Goal: Task Accomplishment & Management: Use online tool/utility

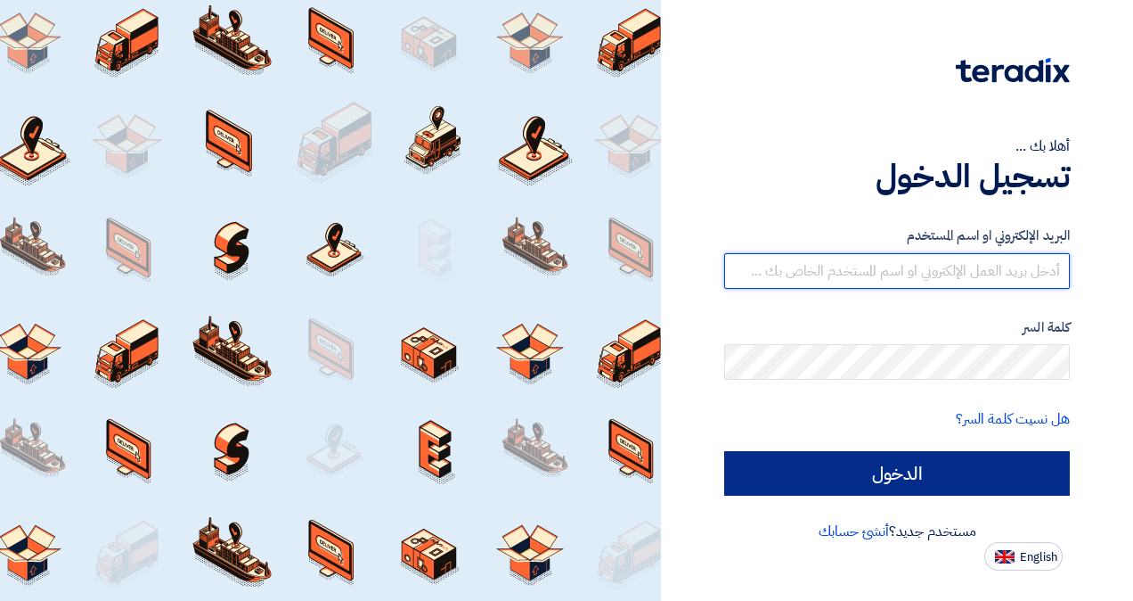
type input "[EMAIL_ADDRESS][DOMAIN_NAME]"
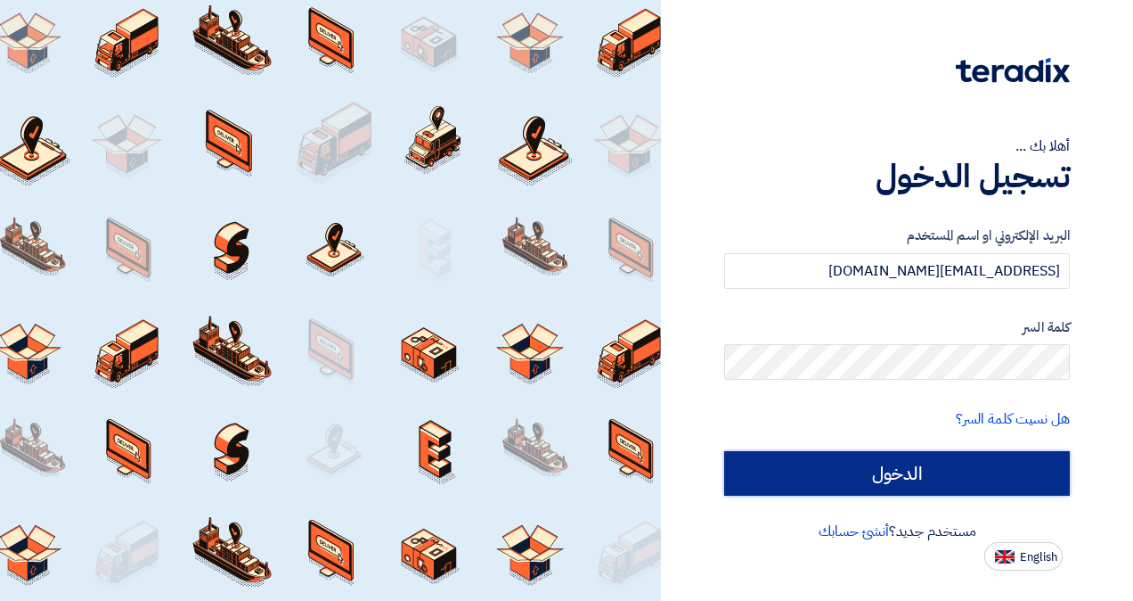
click at [932, 470] on input "الدخول" at bounding box center [897, 473] width 346 height 45
type input "Sign in"
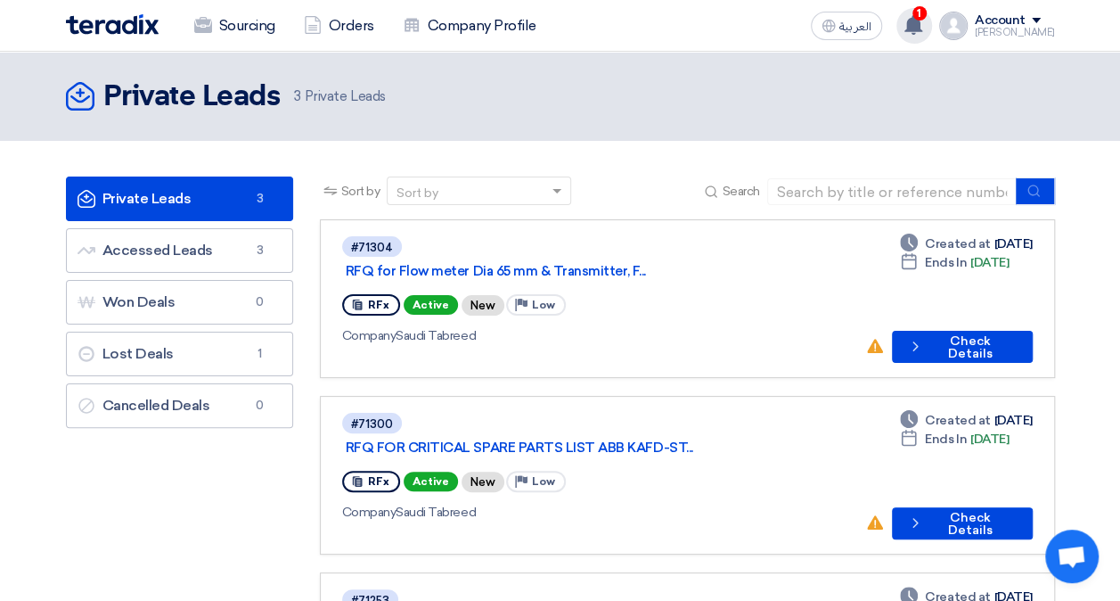
click at [922, 31] on use at bounding box center [913, 25] width 18 height 20
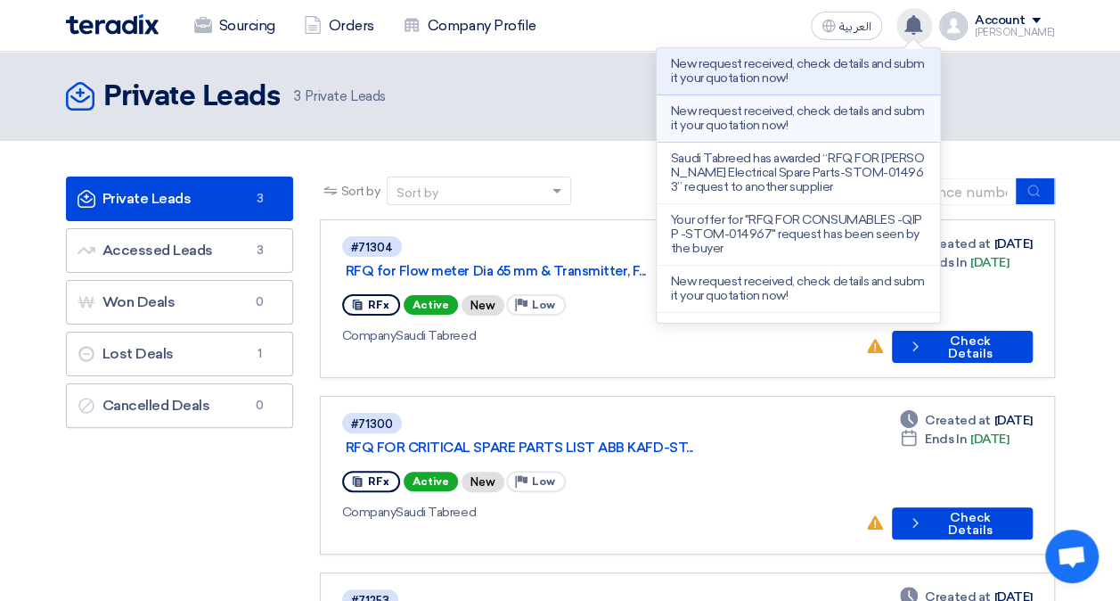
click at [824, 104] on p "New request received, check details and submit your quotation now!" at bounding box center [798, 118] width 255 height 29
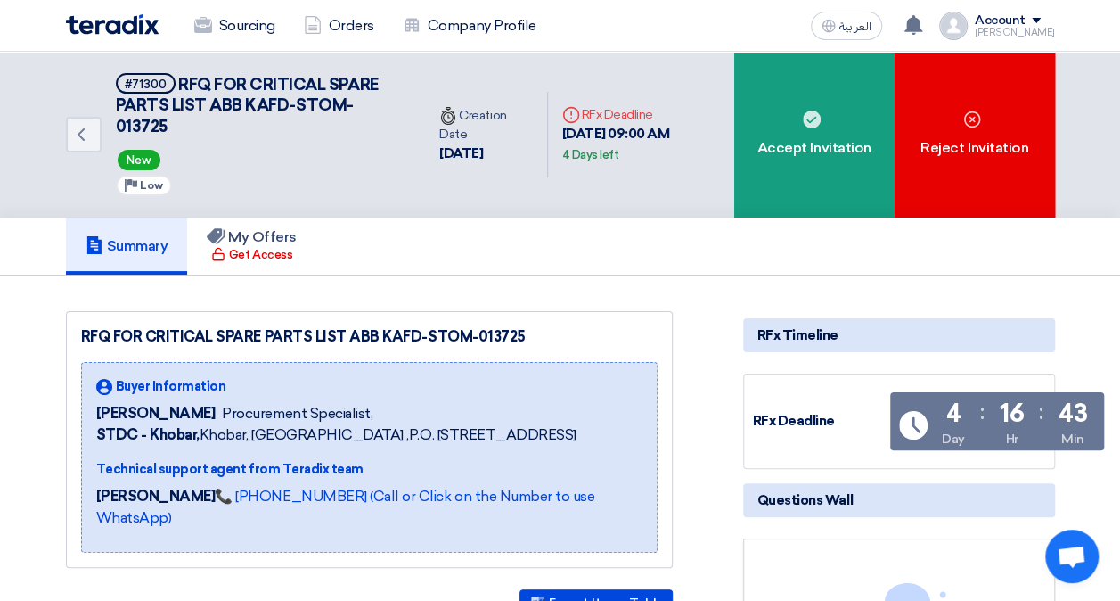
click at [91, 14] on img at bounding box center [112, 24] width 93 height 20
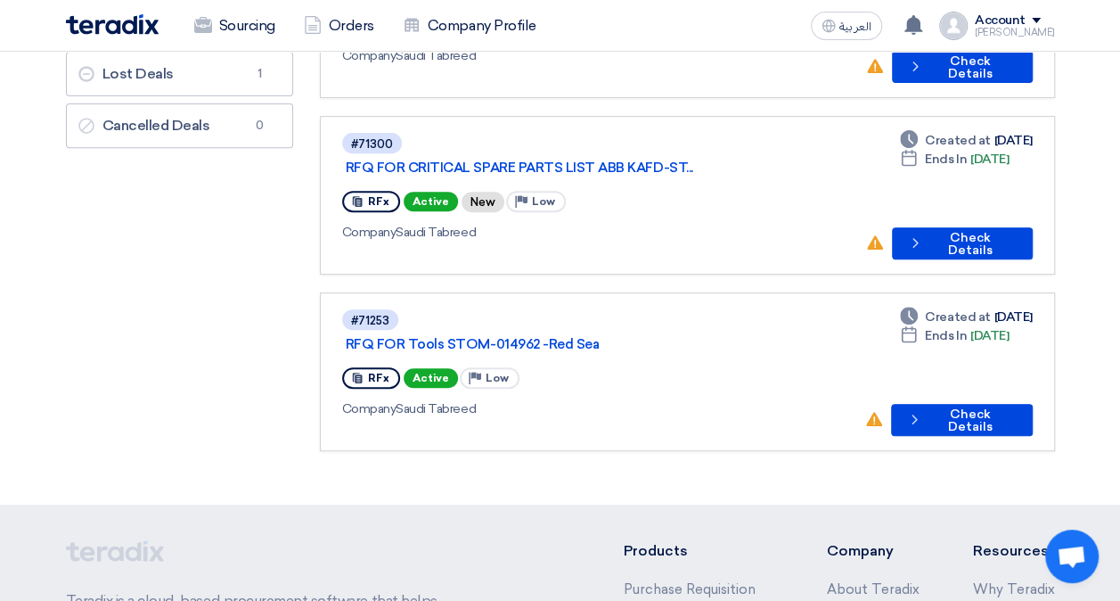
scroll to position [178, 0]
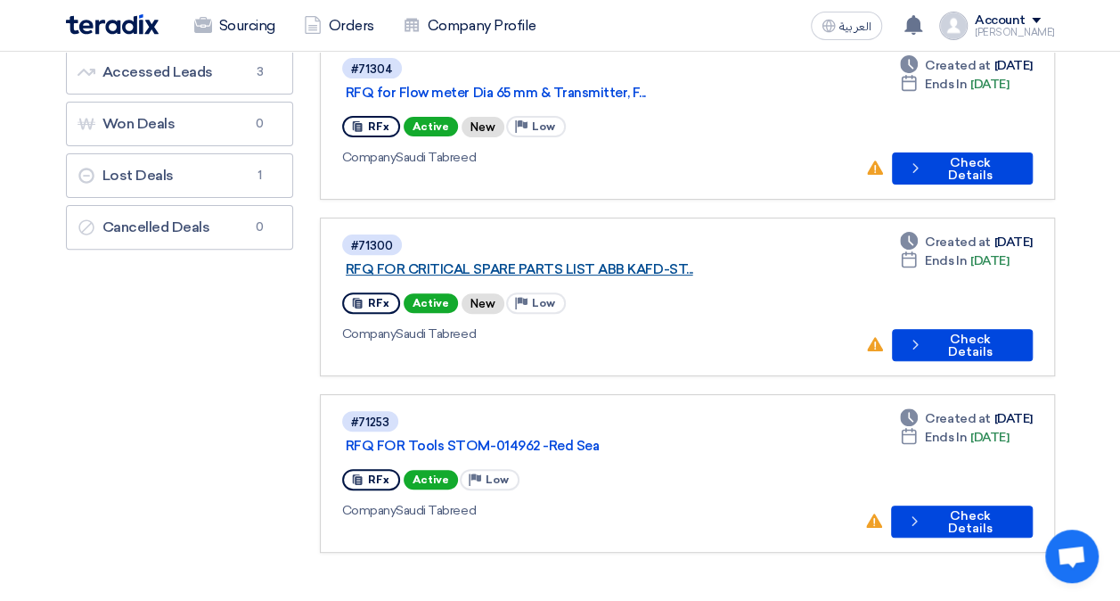
click at [626, 261] on link "RFQ FOR CRITICAL SPARE PARTS LIST ABB KAFD-ST..." at bounding box center [569, 269] width 446 height 16
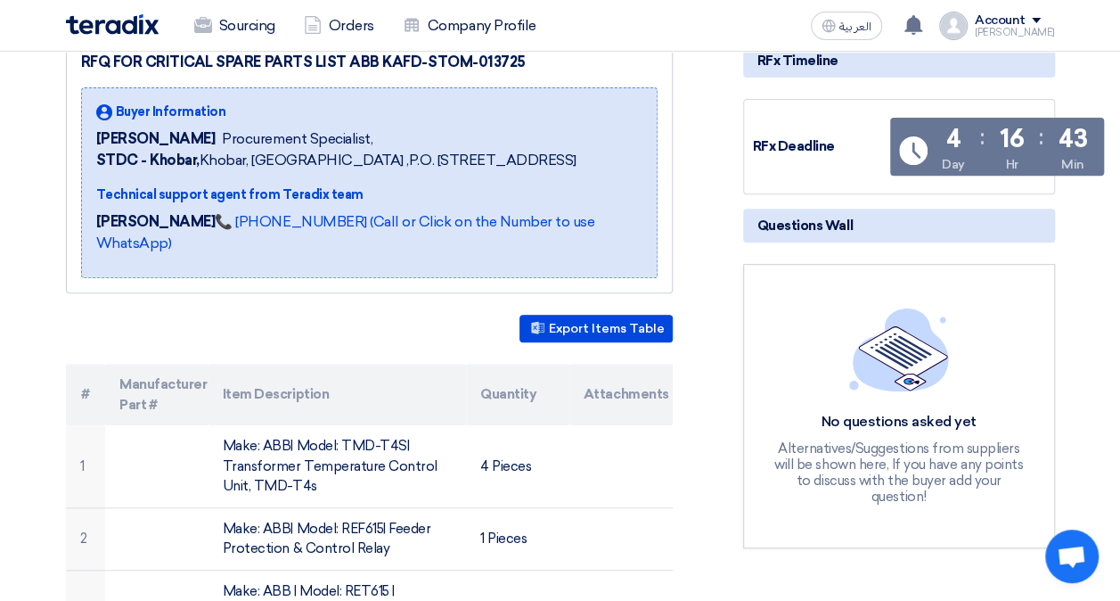
scroll to position [267, 0]
